Goal: Check status

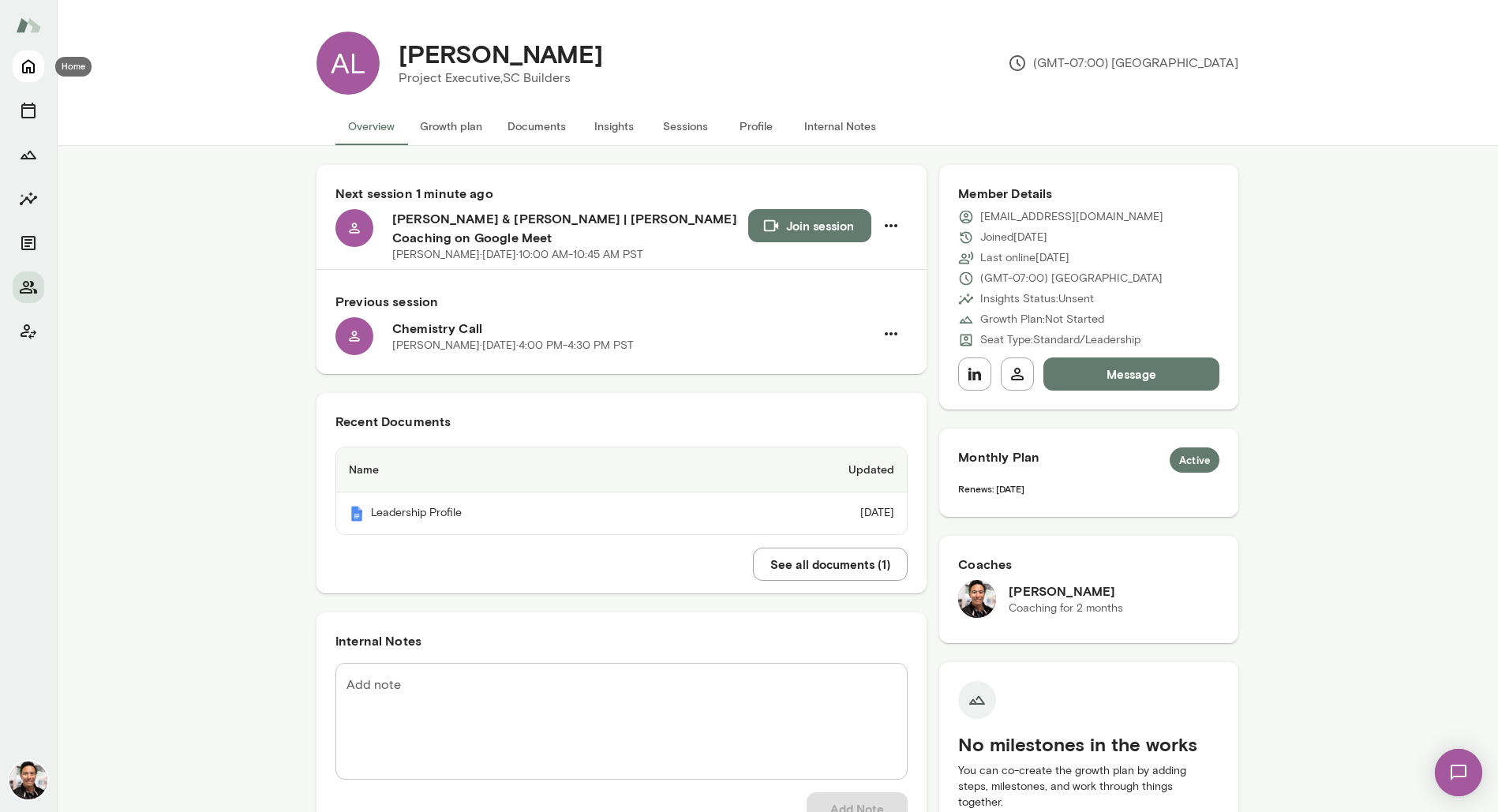
click at [24, 66] on icon "Home" at bounding box center [29, 66] width 19 height 19
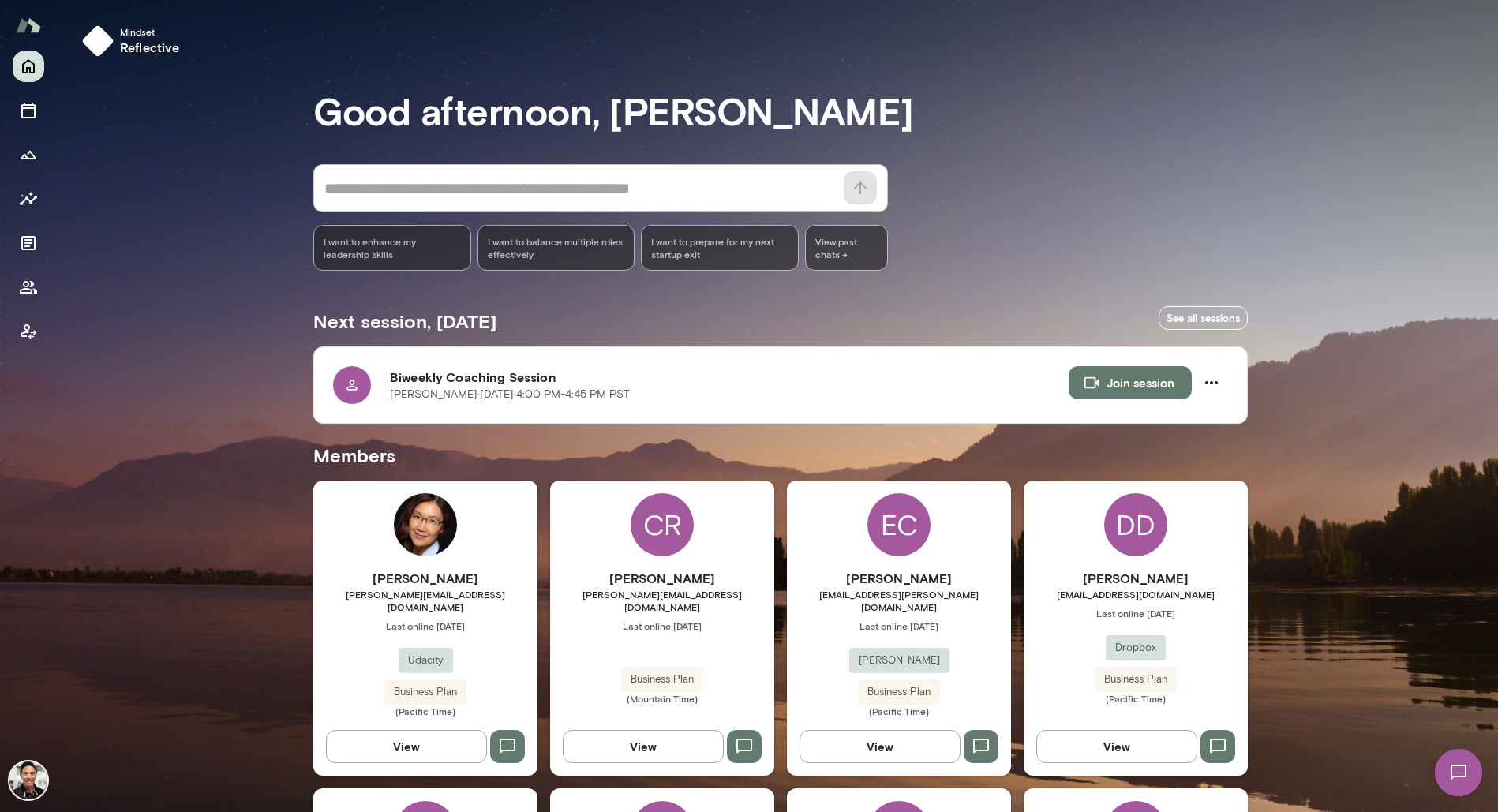
scroll to position [1354, 0]
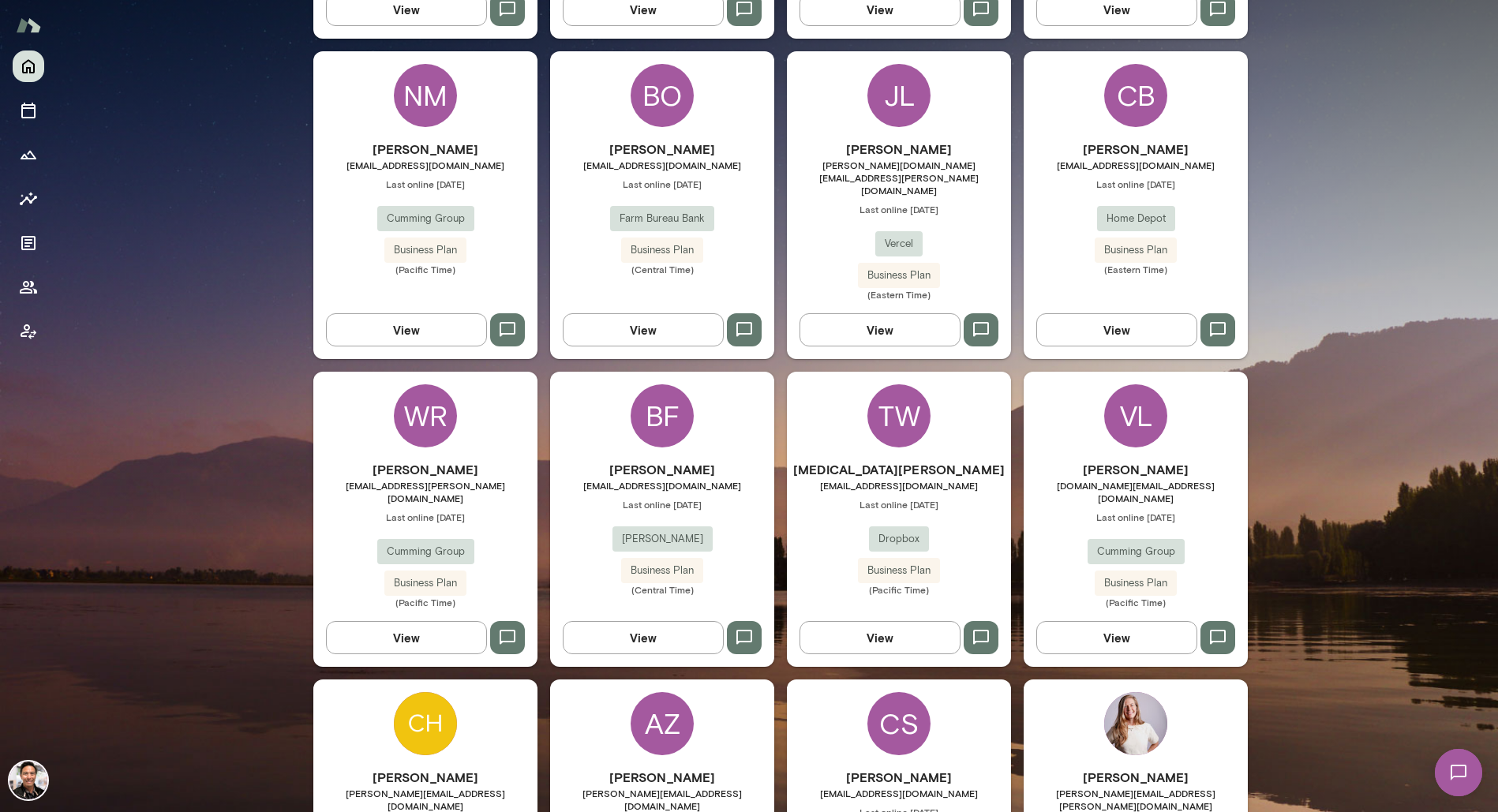
click at [412, 384] on div "WR" at bounding box center [425, 415] width 63 height 63
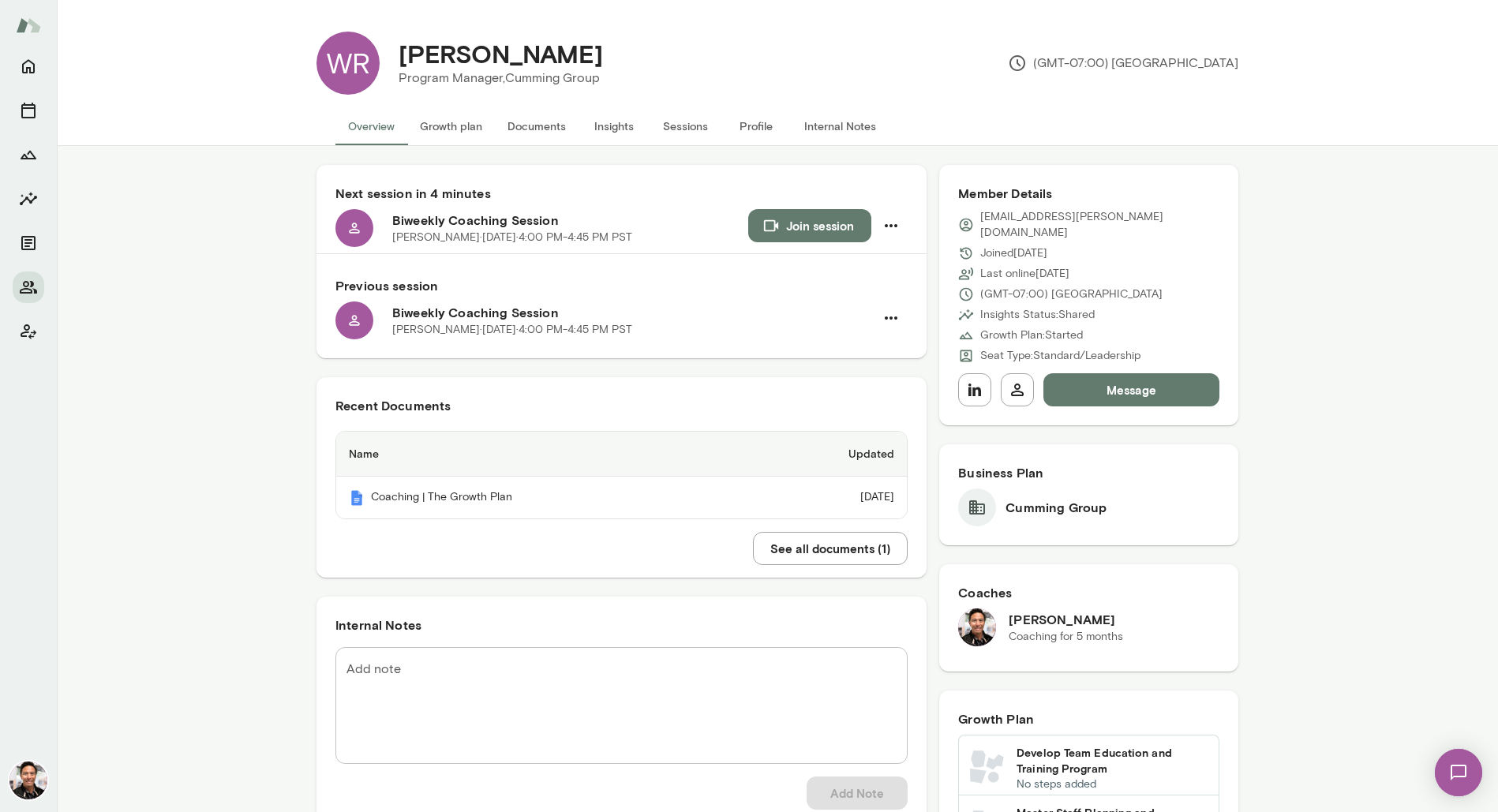
click at [679, 123] on button "Sessions" at bounding box center [685, 126] width 71 height 38
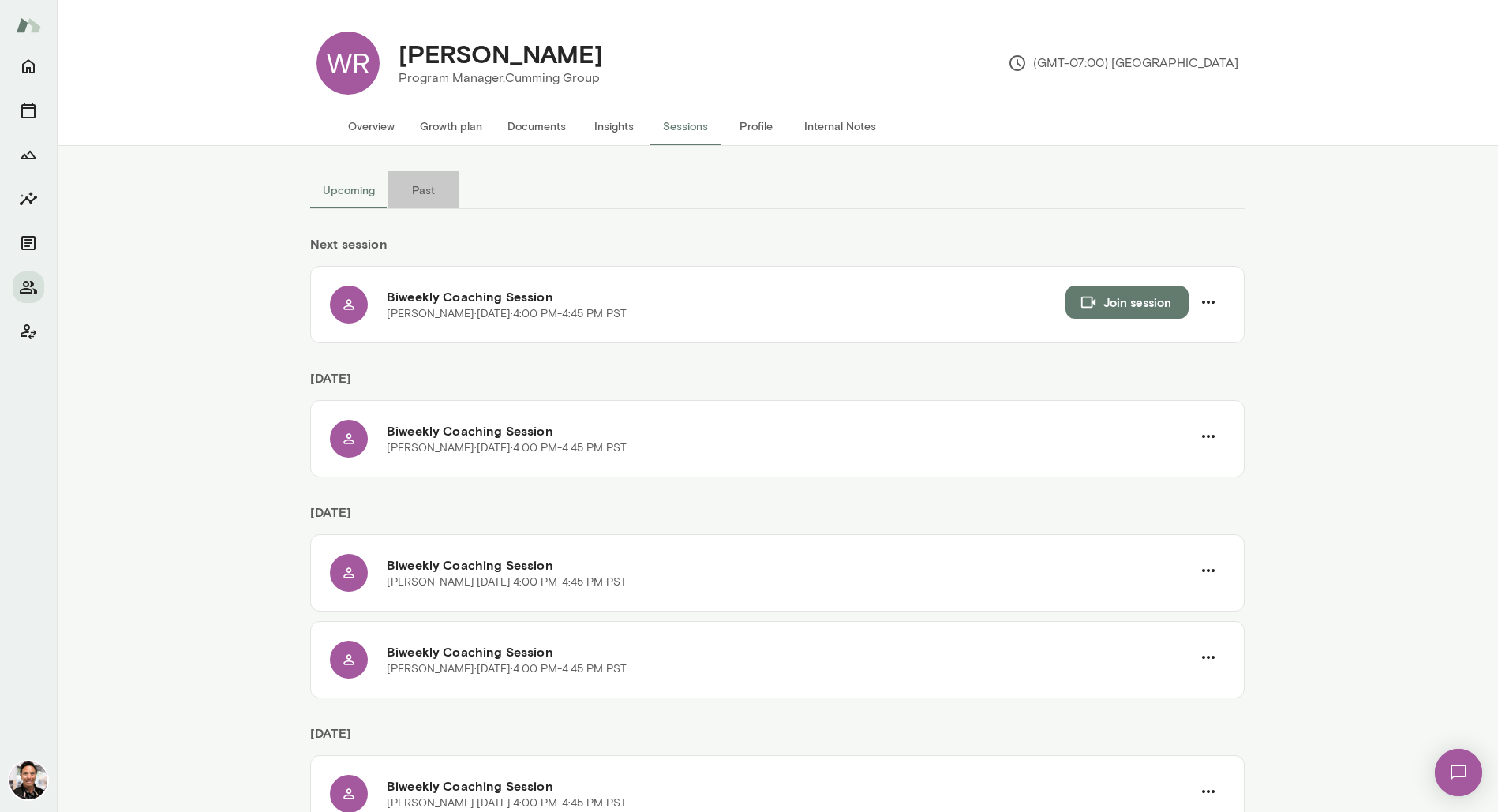
click at [435, 188] on button "Past" at bounding box center [422, 190] width 71 height 38
